Goal: Task Accomplishment & Management: Manage account settings

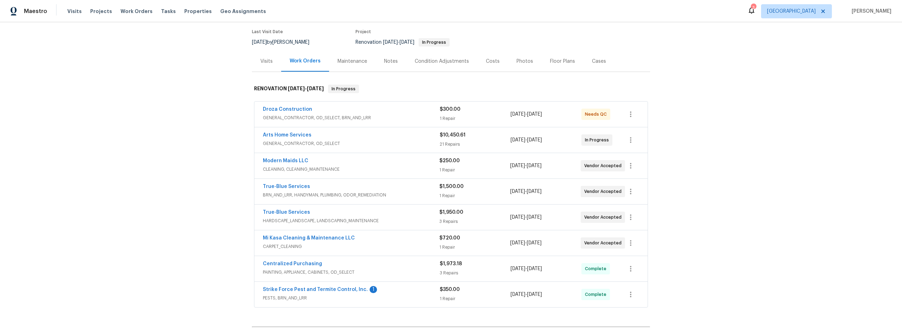
scroll to position [59, 0]
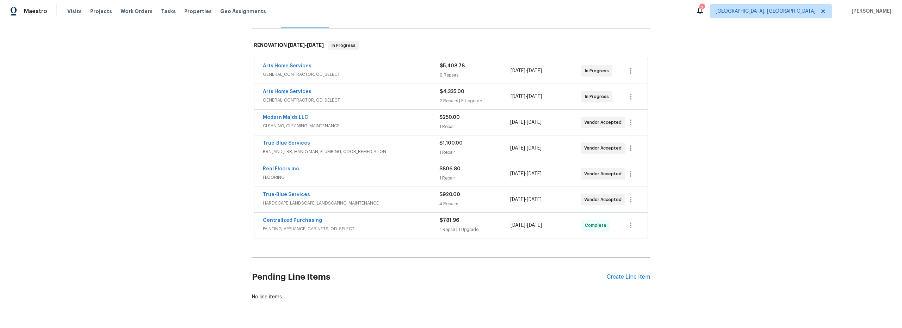
scroll to position [64, 0]
